Goal: Task Accomplishment & Management: Manage account settings

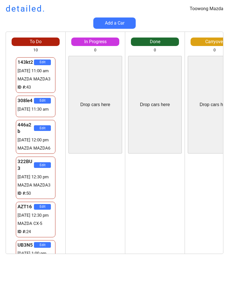
click at [0, 172] on div "To Do 10 143kt2 Edit 25/08 11:00 am MAZDA MAZDA3 ID #: 43 308le4 Edit 25/08 11:…" at bounding box center [114, 146] width 229 height 228
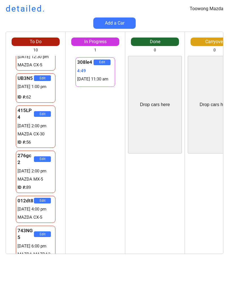
scroll to position [172, 0]
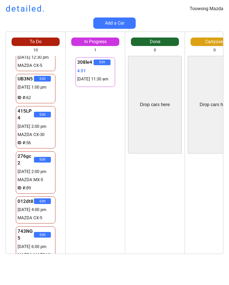
click at [123, 20] on button "Add a Car" at bounding box center [114, 23] width 42 height 11
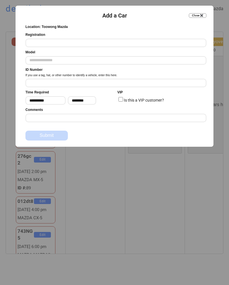
click at [168, 39] on input "input" at bounding box center [115, 43] width 181 height 8
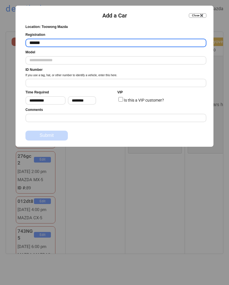
type input "******"
click at [45, 64] on input "text" at bounding box center [115, 60] width 181 height 8
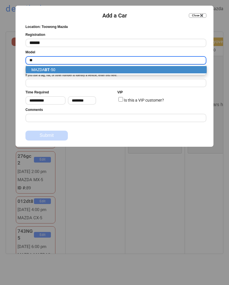
click at [183, 72] on p "MAZDA BT -50" at bounding box center [116, 69] width 181 height 7
type input "**********"
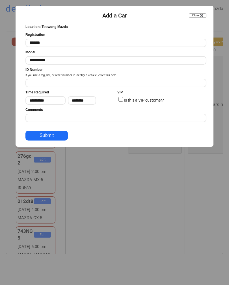
click at [190, 79] on input "input" at bounding box center [115, 83] width 181 height 8
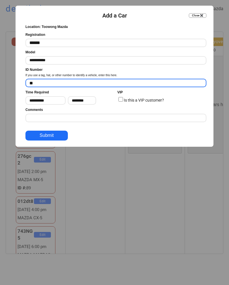
type input "**"
click at [48, 137] on button "Submit" at bounding box center [46, 136] width 42 height 10
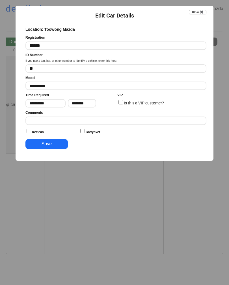
click at [164, 117] on input "input" at bounding box center [115, 121] width 181 height 8
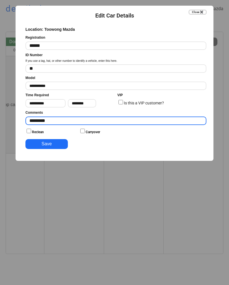
type input "*********"
click at [32, 147] on button "Save" at bounding box center [46, 144] width 42 height 10
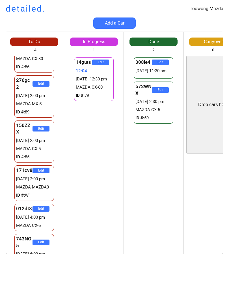
scroll to position [248, 0]
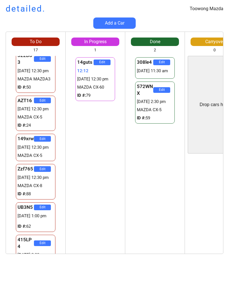
scroll to position [128, 0]
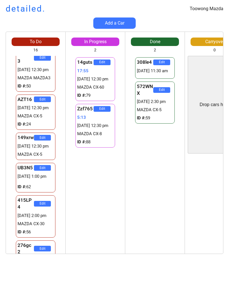
click at [228, 3] on div "Toowong Mazda detailed. Add a Car To Do 16 143kt2 Edit 25/08 11:00 am MAZDA MAZ…" at bounding box center [114, 142] width 229 height 285
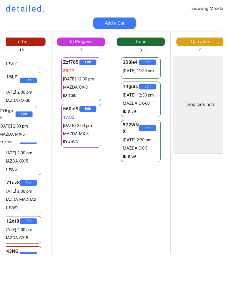
scroll to position [0, 0]
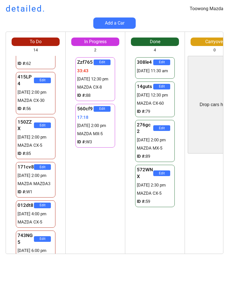
click at [100, 282] on div "Toowong Mazda detailed. Add a Car To Do 14 143kt2 Edit 25/08 11:00 am MAZDA MAZ…" at bounding box center [114, 142] width 229 height 285
click at [97, 280] on div "Toowong Mazda detailed. Add a Car To Do 14 143kt2 Edit 25/08 11:00 am MAZDA MAZ…" at bounding box center [114, 142] width 229 height 285
click at [217, 259] on div "To Do 14 143kt2 Edit 25/08 11:00 am MAZDA MAZDA3 ID #: 43 740ng5 Edit 25/08 11:…" at bounding box center [114, 146] width 229 height 228
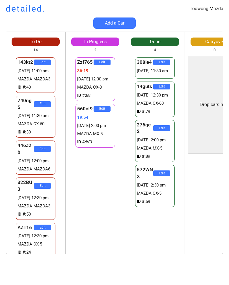
click at [223, 158] on div "Edit" at bounding box center [214, 206] width 59 height 98
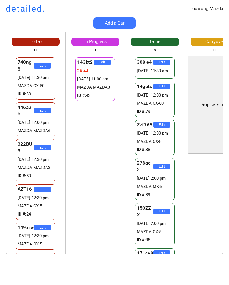
click at [208, 27] on div "Add a Car" at bounding box center [114, 23] width 229 height 11
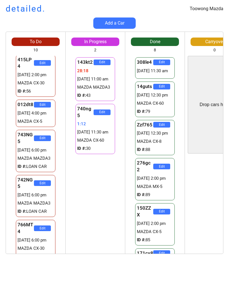
scroll to position [185, 0]
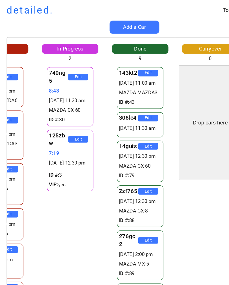
scroll to position [0, 36]
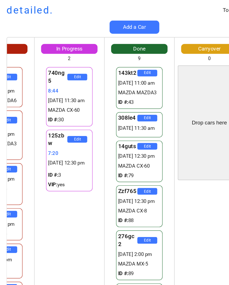
click at [59, 199] on div "740ng5 Edit 8:44 25/08 11:30 am MAZDA CX-60 ID #: 30 125zbw Edit 7:20 25/08 12:…" at bounding box center [58, 155] width 59 height 198
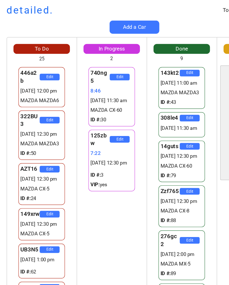
scroll to position [0, 0]
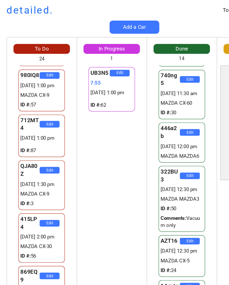
scroll to position [29, 0]
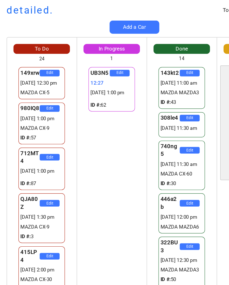
click at [194, 63] on div "Drop cars here" at bounding box center [215, 105] width 54 height 98
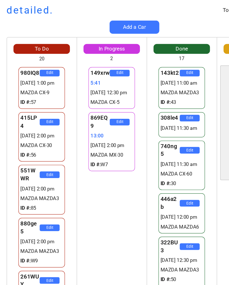
click at [157, 2] on div "Toowong Mazda detailed. Add a Car To Do 20 980IQ8 Edit 29268132:03 25/08 1:00 p…" at bounding box center [114, 142] width 229 height 285
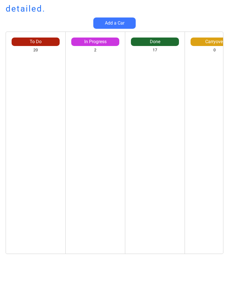
scroll to position [5, 3]
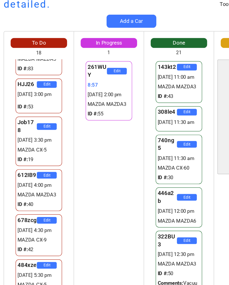
scroll to position [369, 0]
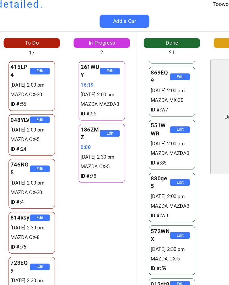
scroll to position [614, 0]
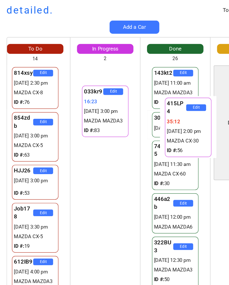
scroll to position [0, 8]
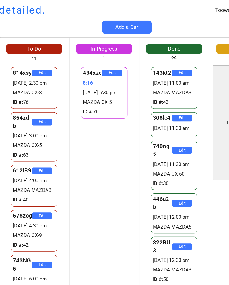
scroll to position [512, 0]
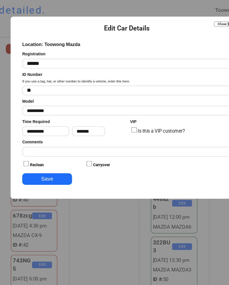
click at [58, 127] on input "input" at bounding box center [115, 129] width 181 height 8
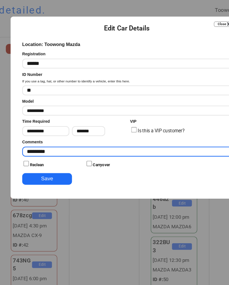
type input "********"
click at [47, 154] on button "Save" at bounding box center [46, 153] width 42 height 10
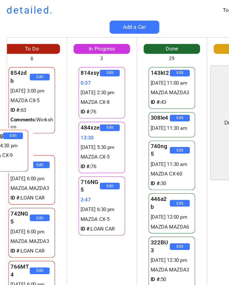
scroll to position [0, 0]
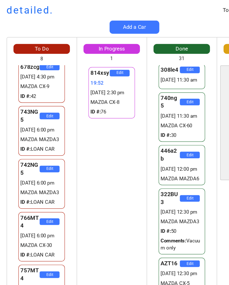
scroll to position [64, 0]
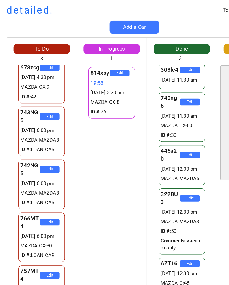
click at [7, 190] on div "766MT4 Edit 25/08 6:00 pm MAZDA CX-30 ID #: LOAN CAR" at bounding box center [35, 202] width 59 height 45
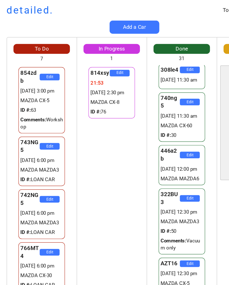
scroll to position [0, 0]
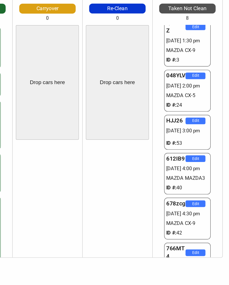
scroll to position [617, 0]
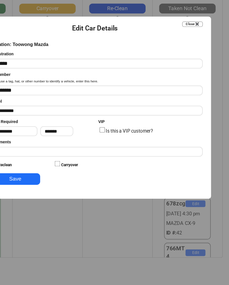
click at [76, 160] on input "input" at bounding box center [115, 164] width 181 height 8
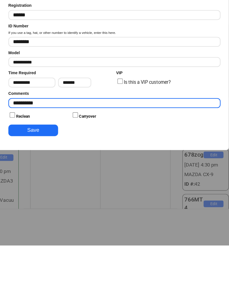
type input "*********"
click at [40, 182] on button "Save" at bounding box center [46, 187] width 42 height 10
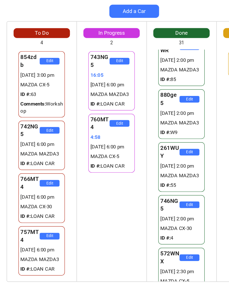
scroll to position [0, 0]
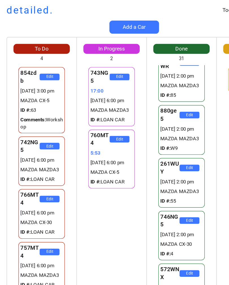
type input "******"
type input "**"
type input "**********"
type input "*******"
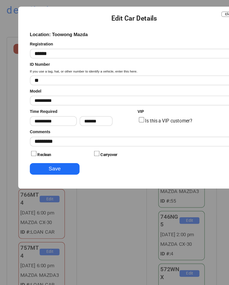
click at [68, 117] on input "input" at bounding box center [115, 121] width 181 height 8
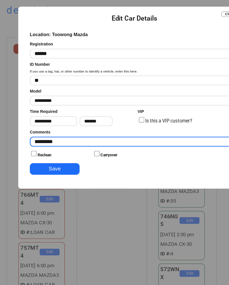
click at [117, 120] on input "input" at bounding box center [115, 121] width 181 height 8
type input "*"
click at [51, 141] on button "Save" at bounding box center [46, 144] width 42 height 10
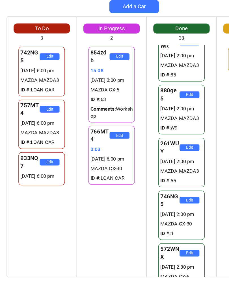
type input "******"
type input "*******"
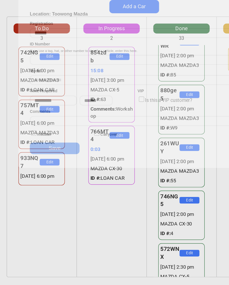
scroll to position [617, 0]
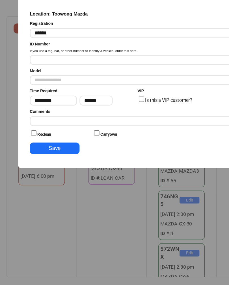
click at [52, 139] on button "Save" at bounding box center [46, 144] width 42 height 10
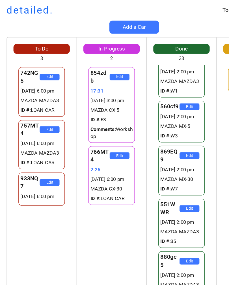
scroll to position [588, 0]
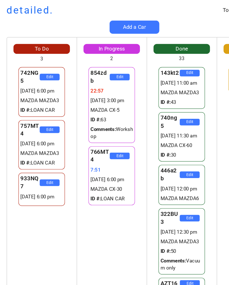
scroll to position [512, 0]
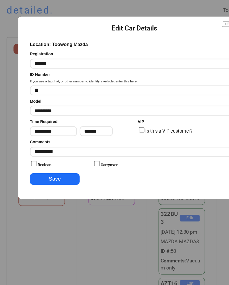
click at [64, 128] on input "input" at bounding box center [115, 129] width 181 height 8
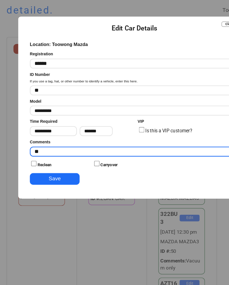
type input "*"
click at [58, 153] on button "Save" at bounding box center [46, 153] width 42 height 10
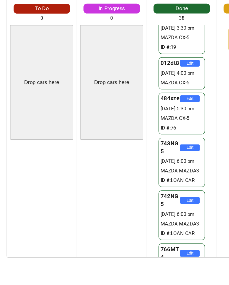
click at [2, 241] on div "Toowong Mazda detailed. Add a Car To Do 0 Drop cars here 742NG5 Edit 17:21 [DAT…" at bounding box center [114, 142] width 229 height 285
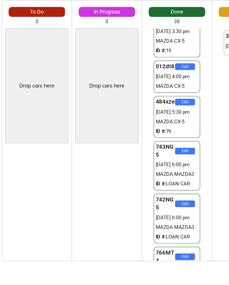
click at [2, 247] on div "Toowong Mazda detailed. Add a Car To Do 0 Drop cars here 742NG5 Edit 17:26 [DAT…" at bounding box center [114, 142] width 229 height 285
